Goal: Task Accomplishment & Management: Complete application form

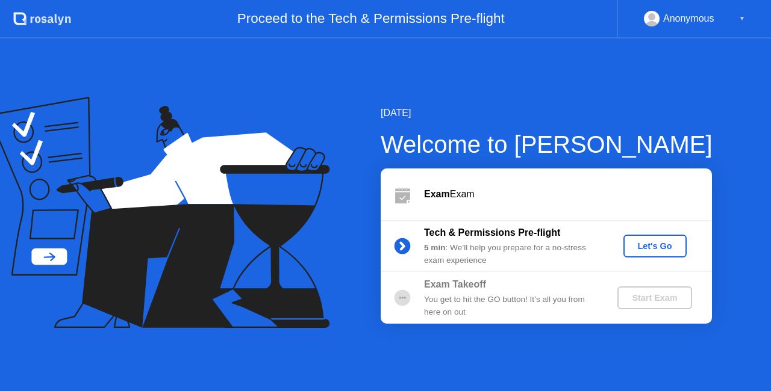
click at [639, 246] on div "Let's Go" at bounding box center [655, 246] width 54 height 10
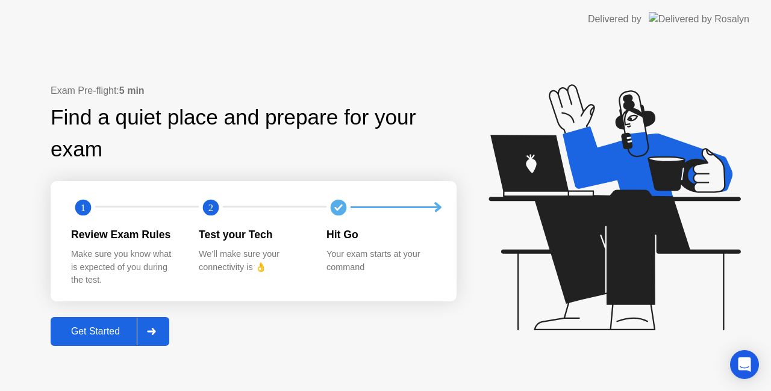
click at [105, 330] on div "Get Started" at bounding box center [95, 331] width 82 height 11
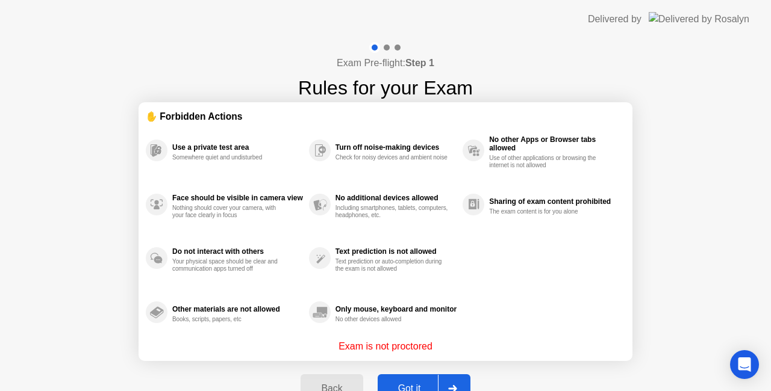
click at [410, 384] on div "Got it" at bounding box center [409, 389] width 57 height 11
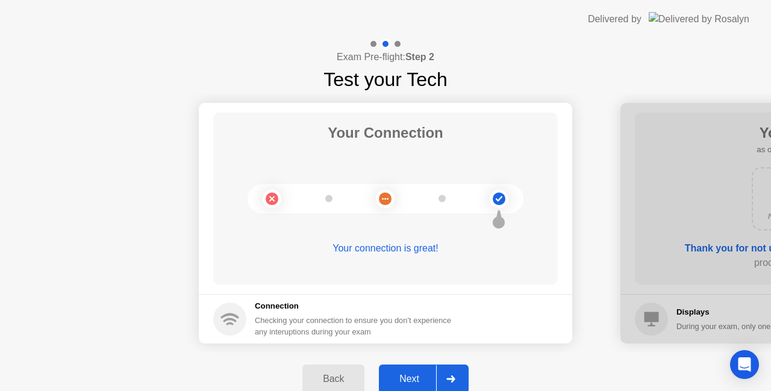
click at [410, 377] on div "Next" at bounding box center [409, 379] width 54 height 11
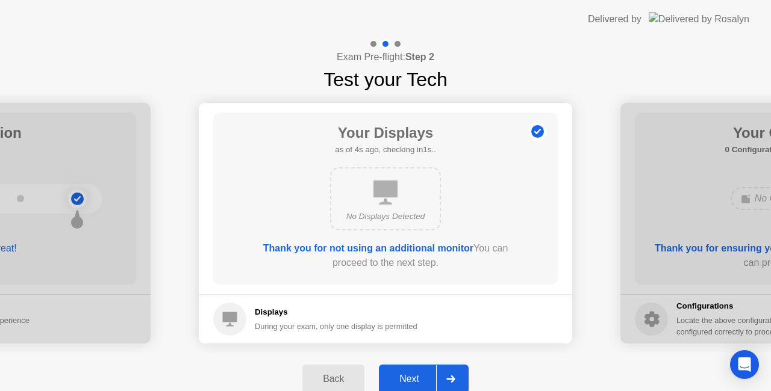
click at [410, 377] on div "Next" at bounding box center [409, 379] width 54 height 11
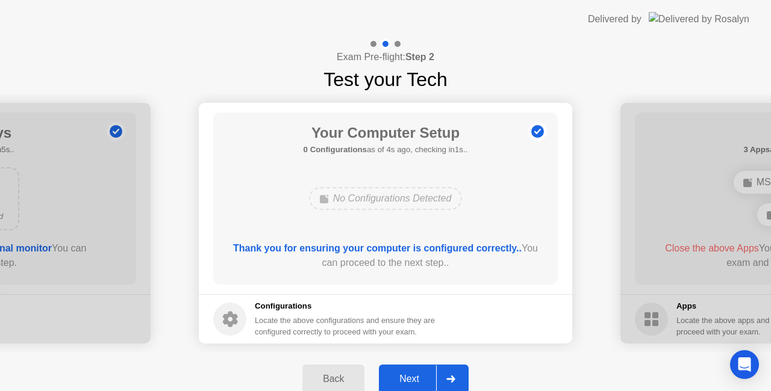
click at [410, 377] on div "Next" at bounding box center [409, 379] width 54 height 11
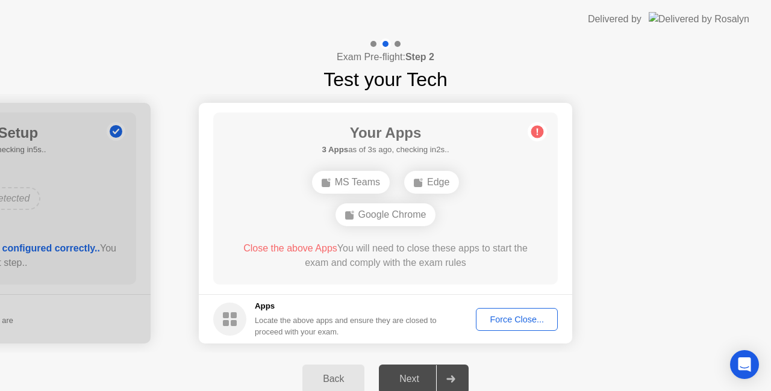
click at [525, 322] on div "Force Close..." at bounding box center [516, 320] width 73 height 10
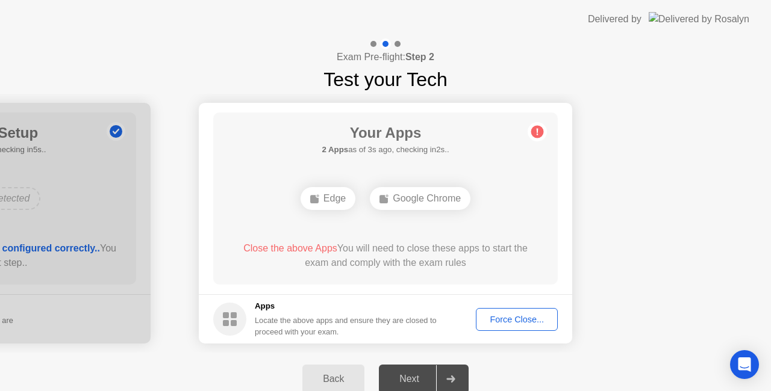
click at [515, 323] on div "Force Close..." at bounding box center [516, 320] width 73 height 10
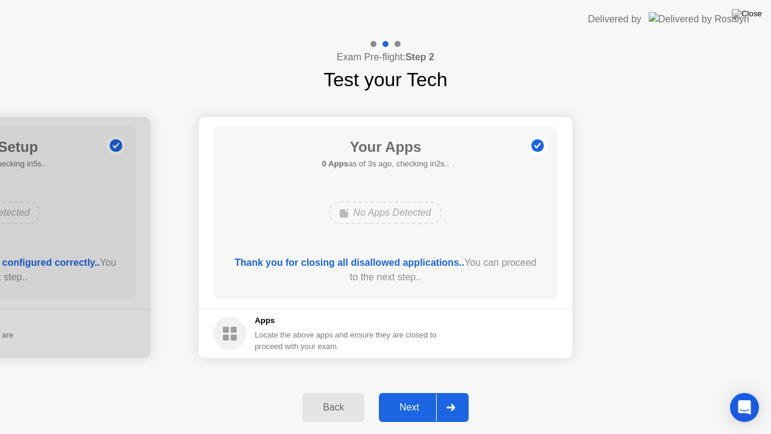
click at [417, 391] on div "Next" at bounding box center [409, 407] width 54 height 11
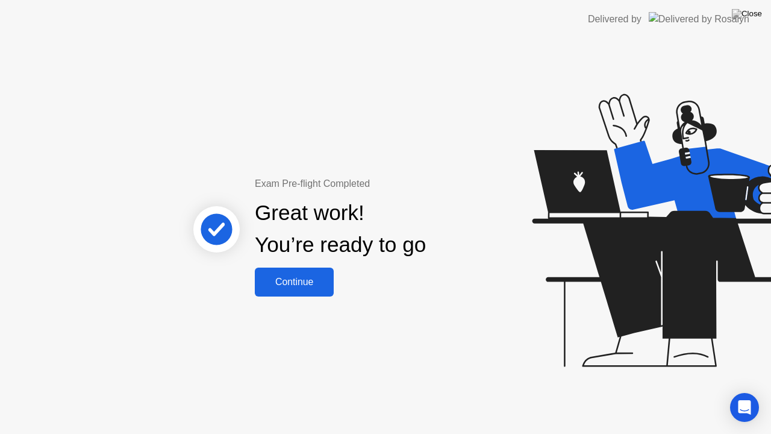
click at [327, 284] on div "Continue" at bounding box center [294, 281] width 72 height 11
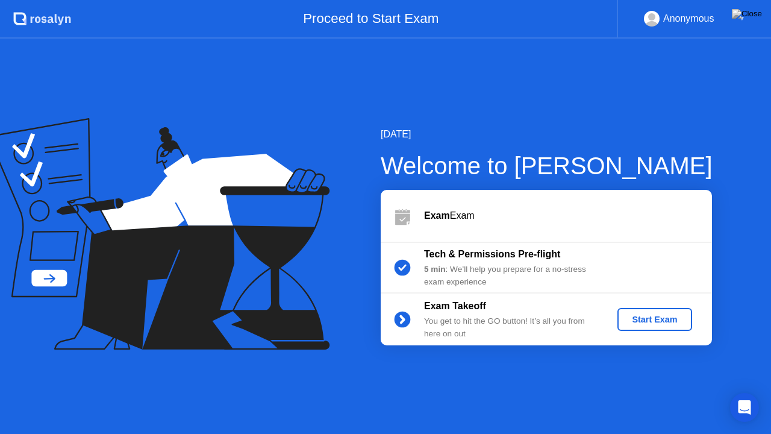
click at [639, 322] on div "Start Exam" at bounding box center [654, 319] width 64 height 10
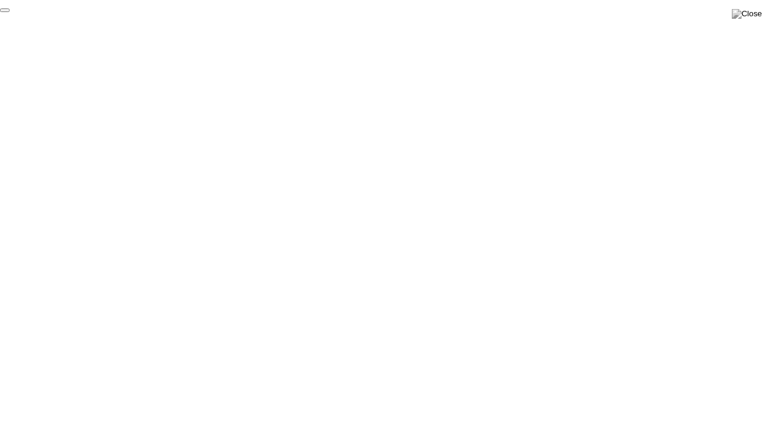
click div "End Proctoring Session"
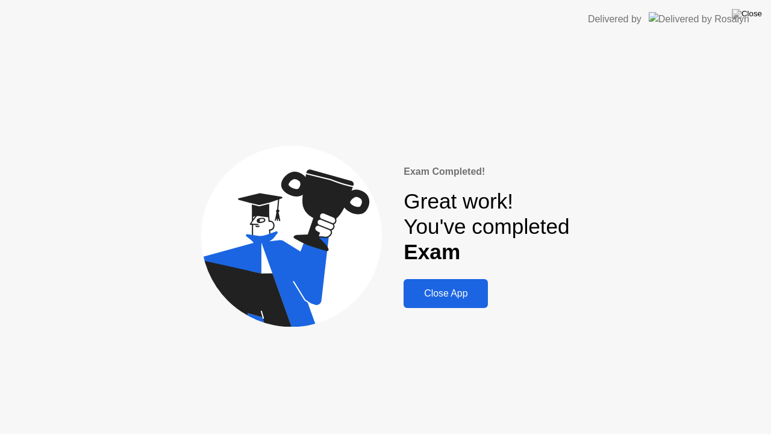
click at [468, 296] on div "Close App" at bounding box center [445, 293] width 77 height 11
